Goal: Task Accomplishment & Management: Manage account settings

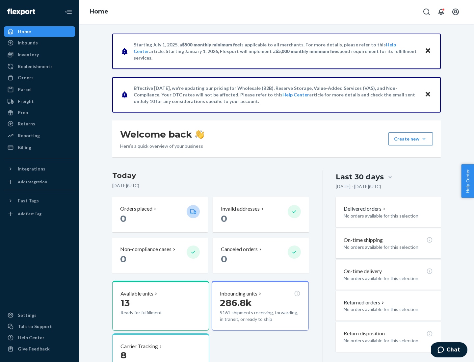
click at [424, 139] on button "Create new Create new inbound Create new order Create new product" at bounding box center [411, 138] width 44 height 13
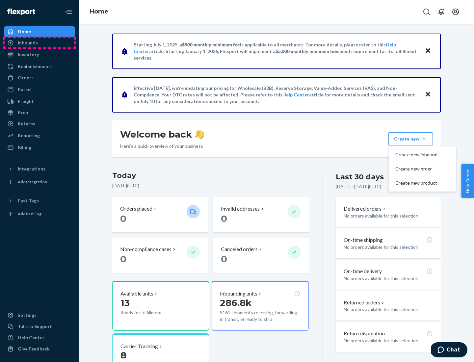
click at [40, 43] on div "Inbounds" at bounding box center [40, 42] width 70 height 9
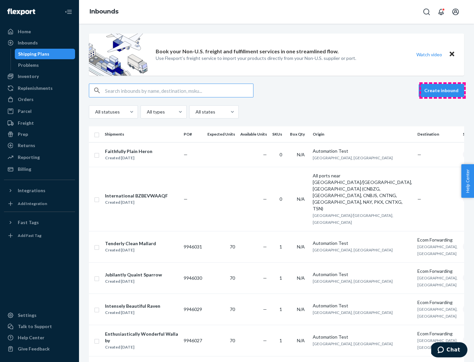
click at [443, 91] on button "Create inbound" at bounding box center [441, 90] width 45 height 13
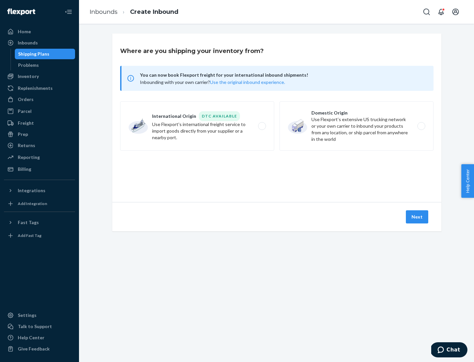
click at [357, 126] on label "Domestic Origin Use Flexport’s extensive US trucking network or your own carrie…" at bounding box center [357, 125] width 154 height 49
click at [421, 126] on input "Domestic Origin Use Flexport’s extensive US trucking network or your own carrie…" at bounding box center [423, 126] width 4 height 4
radio input "true"
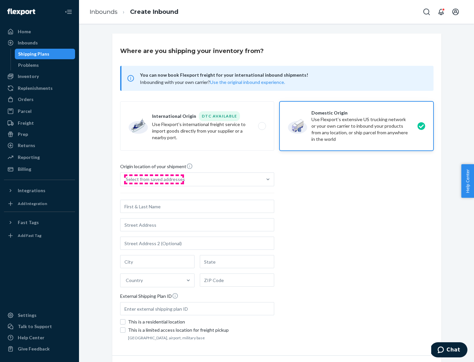
click at [154, 180] on div "Select from saved addresses" at bounding box center [155, 179] width 59 height 7
click at [127, 180] on input "Select from saved addresses" at bounding box center [126, 179] width 1 height 7
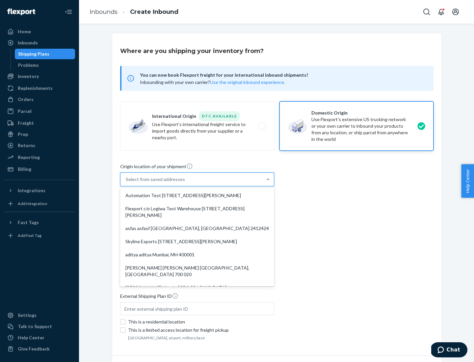
scroll to position [3, 0]
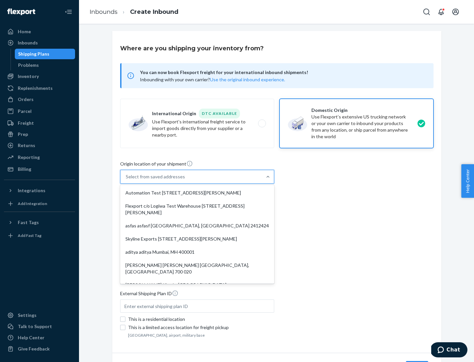
click at [197, 193] on div "Automation Test [STREET_ADDRESS][PERSON_NAME]" at bounding box center [198, 192] width 152 height 13
click at [127, 180] on input "option Automation Test [STREET_ADDRESS][PERSON_NAME]. 9 results available. Use …" at bounding box center [126, 177] width 1 height 7
type input "Automation Test"
type input "9th Floor"
type input "[GEOGRAPHIC_DATA]"
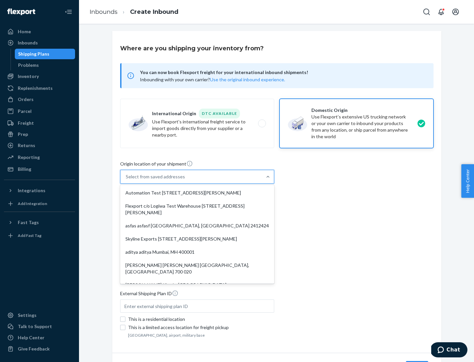
type input "CA"
type input "94104"
type input "[STREET_ADDRESS][PERSON_NAME]"
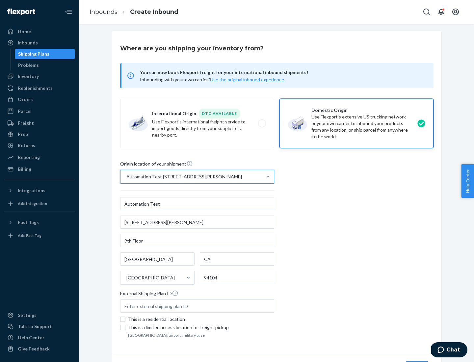
scroll to position [39, 0]
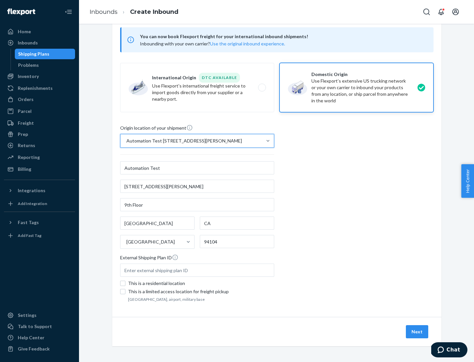
click at [418, 332] on button "Next" at bounding box center [417, 332] width 22 height 13
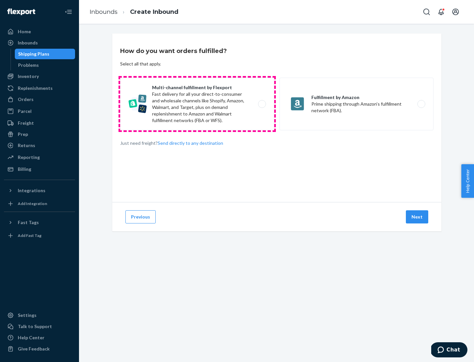
click at [197, 104] on label "Multi-channel fulfillment by Flexport Fast delivery for all your direct-to-cons…" at bounding box center [197, 104] width 154 height 53
click at [262, 104] on input "Multi-channel fulfillment by Flexport Fast delivery for all your direct-to-cons…" at bounding box center [264, 104] width 4 height 4
radio input "true"
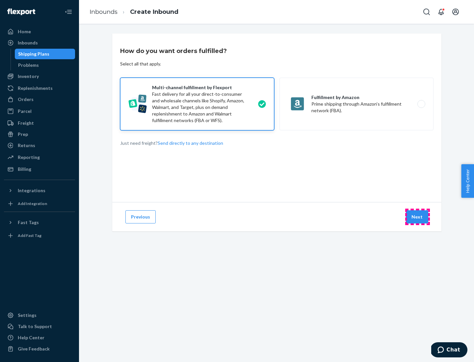
click at [418, 217] on button "Next" at bounding box center [417, 217] width 22 height 13
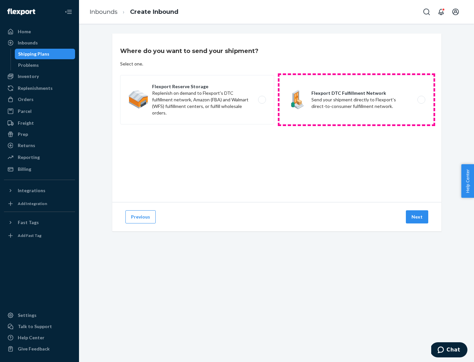
click at [357, 100] on label "Flexport DTC Fulfillment Network Send your shipment directly to Flexport's dire…" at bounding box center [357, 99] width 154 height 49
click at [421, 100] on input "Flexport DTC Fulfillment Network Send your shipment directly to Flexport's dire…" at bounding box center [423, 100] width 4 height 4
radio input "true"
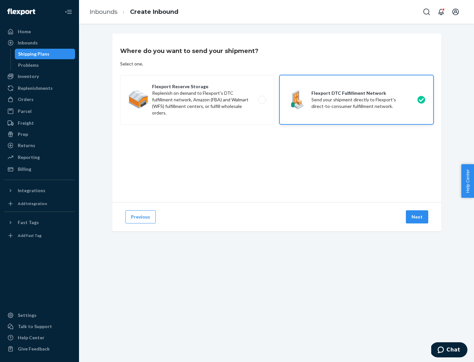
click at [418, 217] on button "Next" at bounding box center [417, 217] width 22 height 13
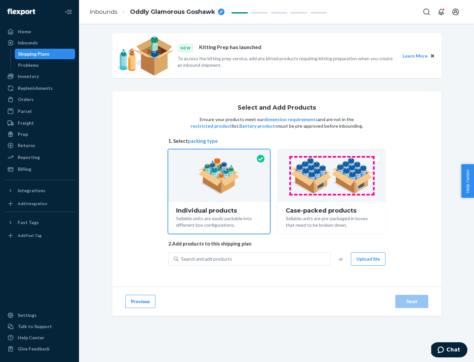
click at [332, 176] on img at bounding box center [332, 176] width 82 height 36
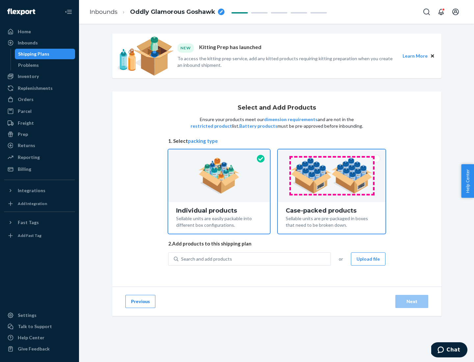
click at [332, 154] on input "Case-packed products Sellable units are pre-packaged in boxes that need to be b…" at bounding box center [332, 152] width 4 height 4
radio input "true"
radio input "false"
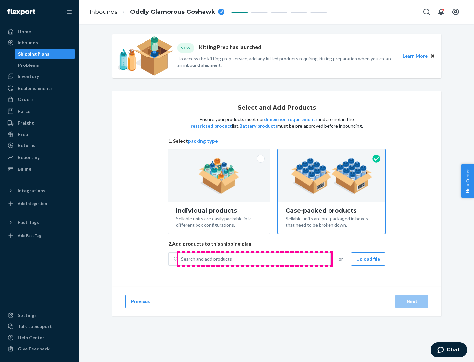
click at [255, 259] on div "Search and add products" at bounding box center [255, 259] width 152 height 12
click at [182, 259] on input "Search and add products" at bounding box center [181, 259] width 1 height 7
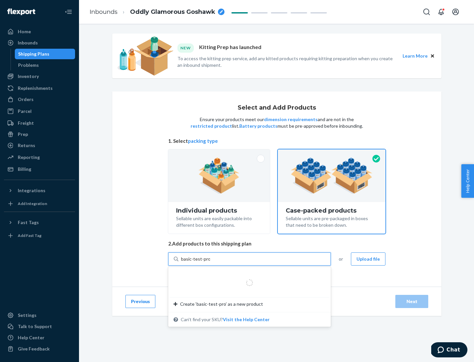
type input "basic-test-product-1"
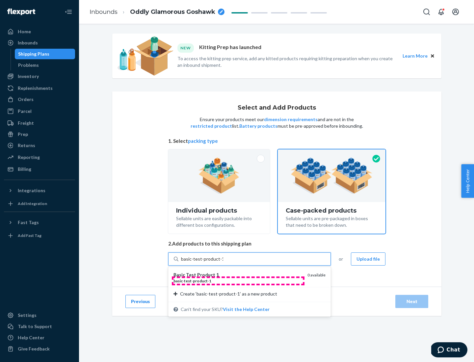
click at [238, 281] on div "basic - test - product - 1" at bounding box center [238, 281] width 129 height 6
click at [223, 263] on input "basic-test-product-1" at bounding box center [202, 259] width 42 height 7
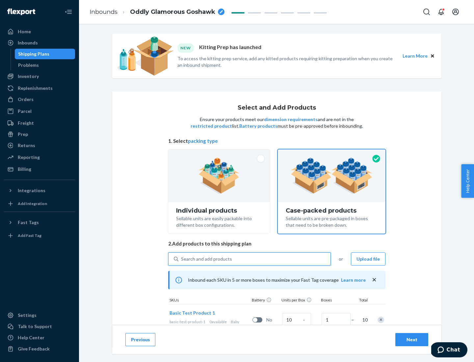
scroll to position [24, 0]
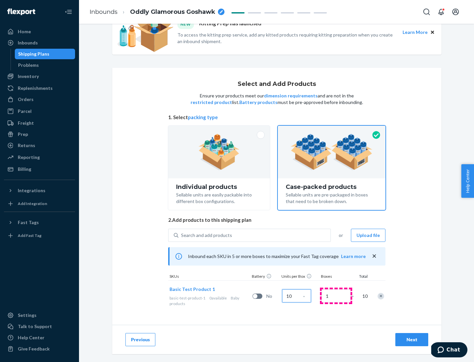
type input "10"
type input "7"
click at [412, 340] on div "Next" at bounding box center [412, 340] width 22 height 7
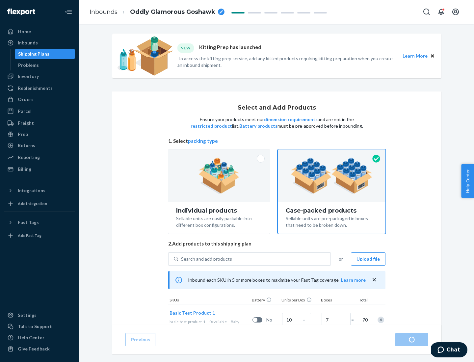
radio input "true"
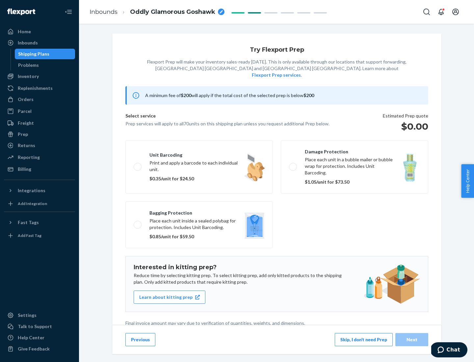
scroll to position [2, 0]
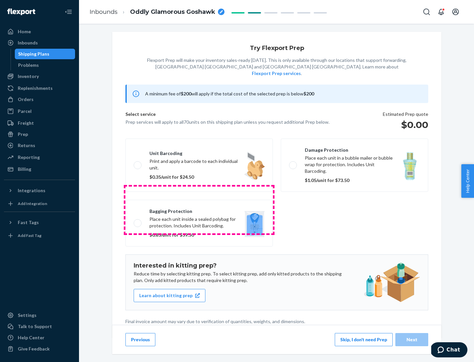
click at [199, 210] on label "Bagging protection Place each unit inside a sealed polybag for protection. Incl…" at bounding box center [200, 223] width 148 height 47
click at [138, 221] on input "Bagging protection Place each unit inside a sealed polybag for protection. Incl…" at bounding box center [136, 223] width 4 height 4
checkbox input "true"
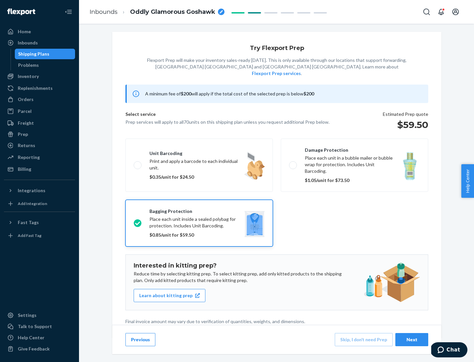
click at [412, 340] on div "Next" at bounding box center [412, 340] width 22 height 7
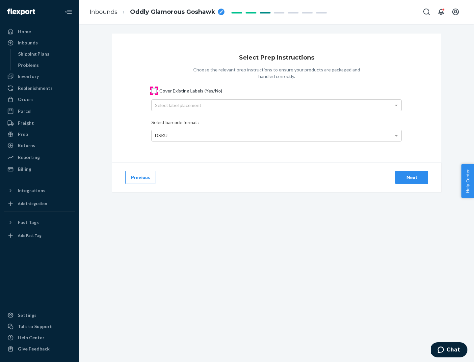
click at [154, 91] on input "Cover Existing Labels (Yes/No)" at bounding box center [154, 90] width 5 height 5
checkbox input "true"
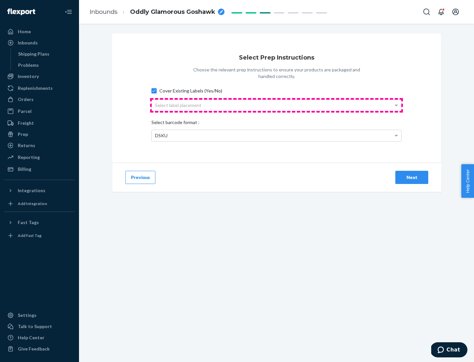
click at [277, 105] on div "Select label placement" at bounding box center [277, 105] width 250 height 11
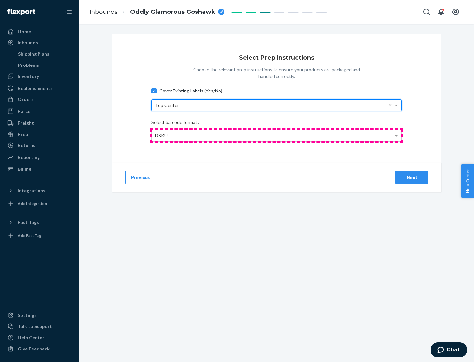
click at [277, 135] on div "DSKU" at bounding box center [277, 135] width 250 height 11
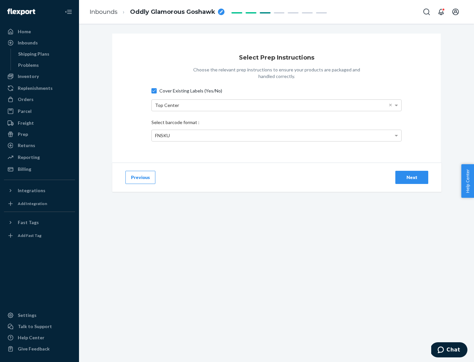
click at [412, 177] on div "Next" at bounding box center [412, 177] width 22 height 7
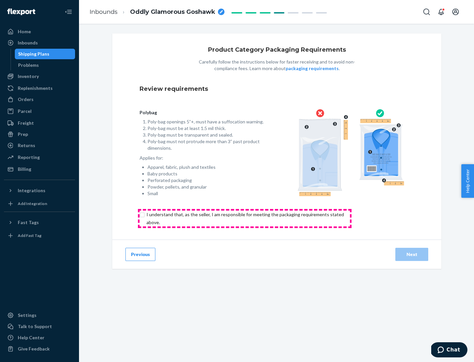
click at [245, 218] on input "checkbox" at bounding box center [249, 219] width 219 height 16
checkbox input "true"
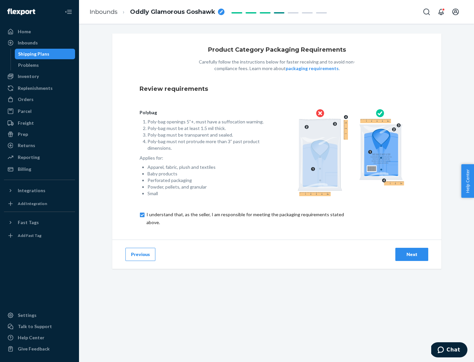
click at [412, 254] on div "Next" at bounding box center [412, 254] width 22 height 7
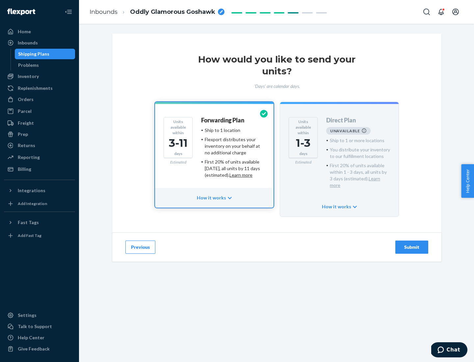
click at [223, 120] on h4 "Forwarding Plan" at bounding box center [222, 120] width 43 height 7
click at [412, 244] on div "Submit" at bounding box center [412, 247] width 22 height 7
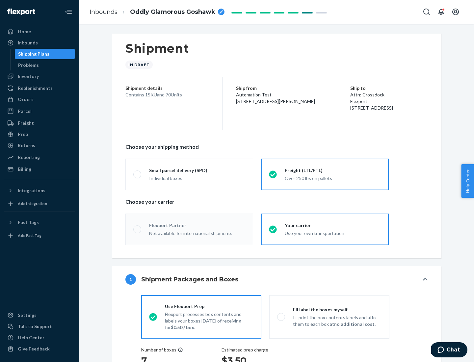
radio input "true"
radio input "false"
radio input "true"
radio input "false"
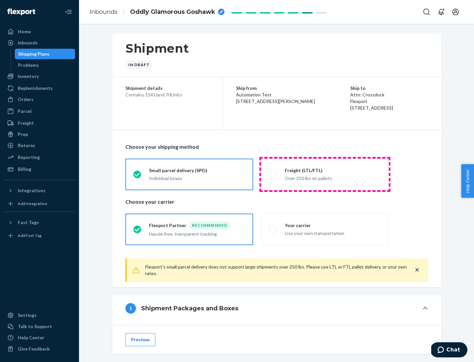
click at [325, 174] on div "Over 250 lbs on pallets" at bounding box center [333, 178] width 96 height 8
click at [273, 174] on input "Freight (LTL/FTL) Over 250 lbs on pallets" at bounding box center [271, 174] width 4 height 4
radio input "true"
radio input "false"
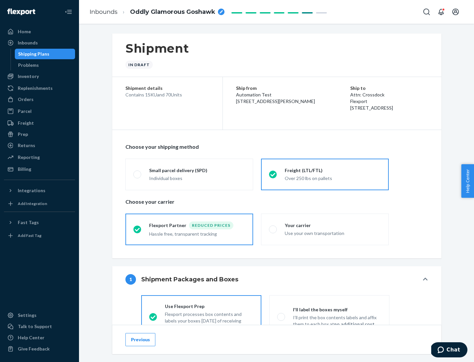
scroll to position [37, 0]
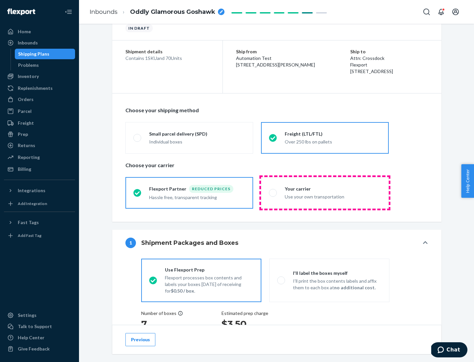
click at [325, 193] on div "Use your own transportation" at bounding box center [333, 196] width 96 height 8
click at [273, 193] on input "Your carrier Use your own transportation" at bounding box center [271, 193] width 4 height 4
radio input "true"
radio input "false"
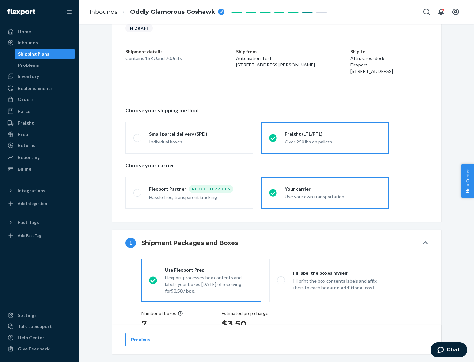
scroll to position [124, 0]
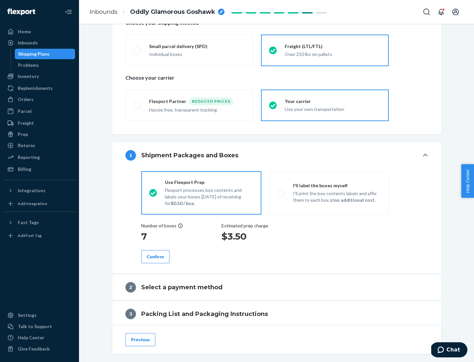
click at [329, 193] on p "I’ll print the box contents labels and affix them to each box at no additional …" at bounding box center [337, 196] width 89 height 13
click at [282, 193] on input "I'll label the boxes myself I’ll print the box contents labels and affix them t…" at bounding box center [279, 193] width 4 height 4
radio input "true"
radio input "false"
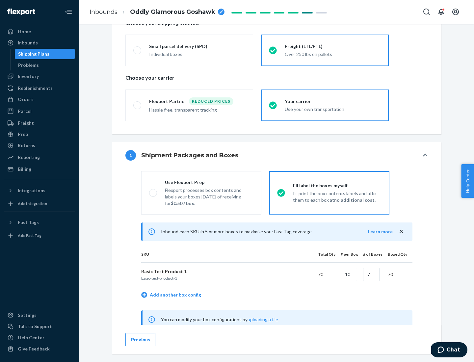
scroll to position [206, 0]
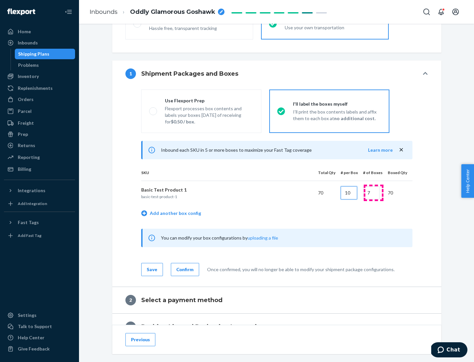
type input "10"
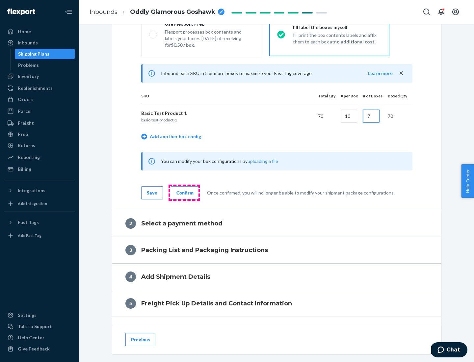
type input "7"
click at [184, 193] on div "Confirm" at bounding box center [185, 193] width 17 height 7
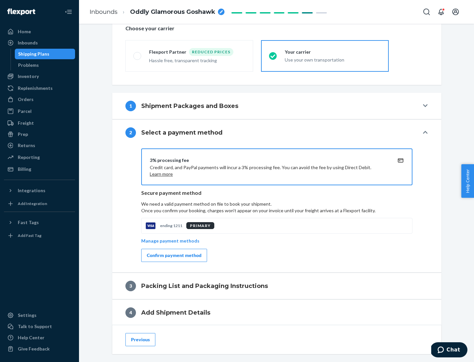
scroll to position [236, 0]
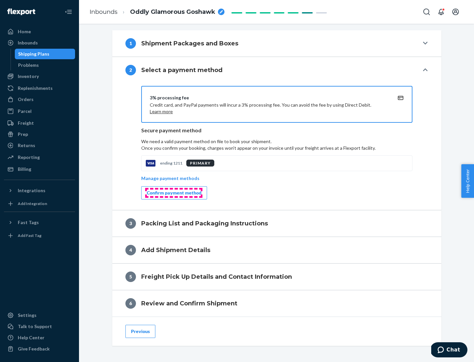
click at [174, 193] on div "Confirm payment method" at bounding box center [174, 193] width 55 height 7
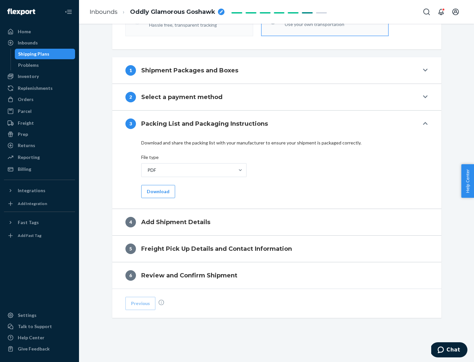
scroll to position [208, 0]
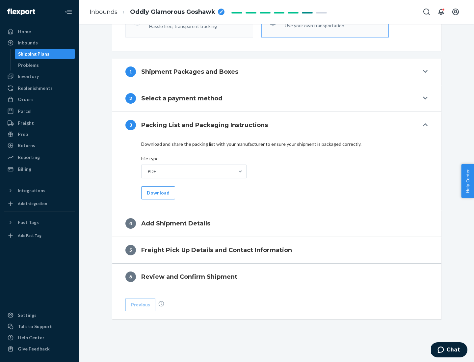
click at [157, 193] on button "Download" at bounding box center [158, 192] width 34 height 13
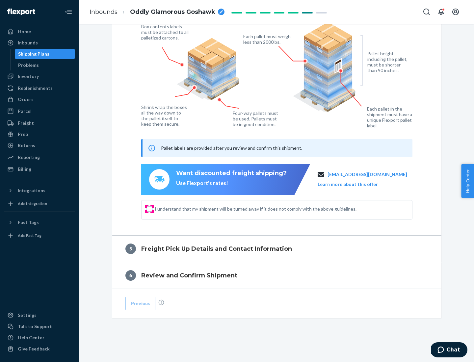
click at [150, 209] on input "I understand that my shipment will be turned away if it does not comply with th…" at bounding box center [149, 209] width 5 height 5
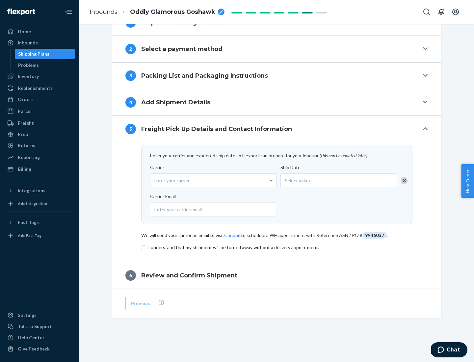
scroll to position [257, 0]
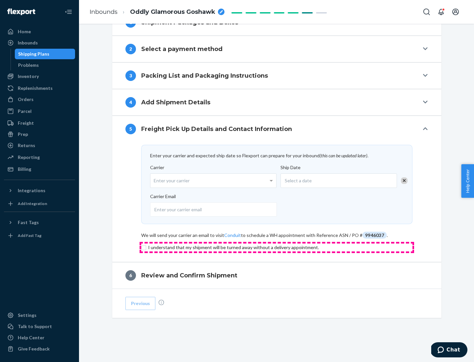
click at [277, 247] on input "checkbox" at bounding box center [276, 248] width 271 height 8
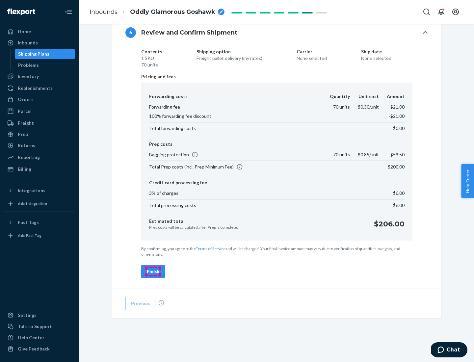
click at [153, 272] on div "Finish" at bounding box center [153, 272] width 13 height 7
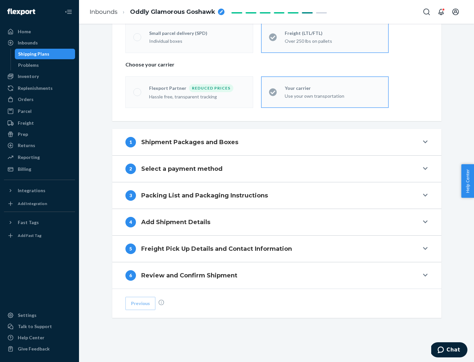
scroll to position [137, 0]
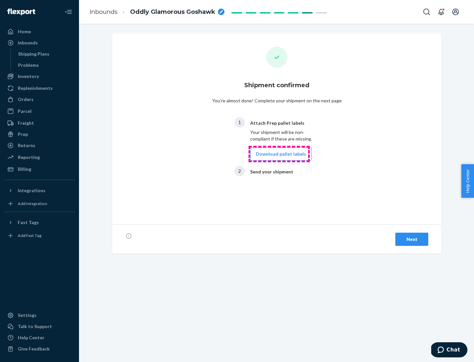
click at [279, 154] on button "Download pallet labels" at bounding box center [281, 154] width 62 height 13
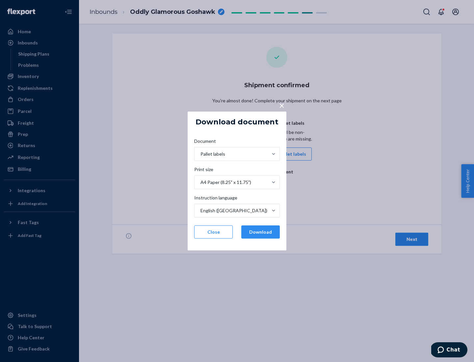
click at [261, 232] on button "Download" at bounding box center [260, 232] width 39 height 13
click at [282, 105] on span "×" at bounding box center [281, 105] width 5 height 11
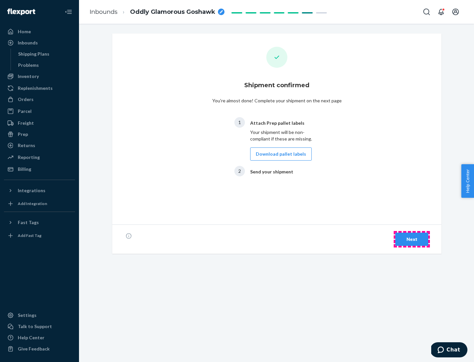
click at [412, 240] on div "Next" at bounding box center [412, 239] width 22 height 7
